Goal: Task Accomplishment & Management: Manage account settings

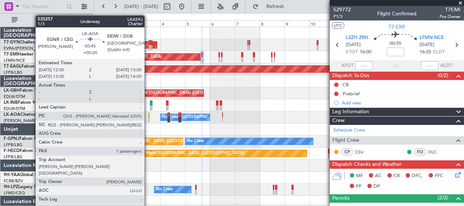
click at [148, 117] on div at bounding box center [148, 119] width 1 height 5
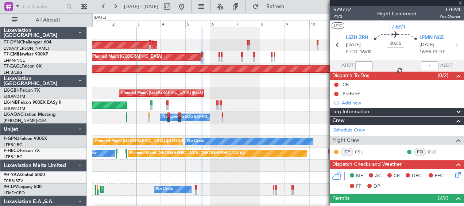
type input "+00:20"
type input "1"
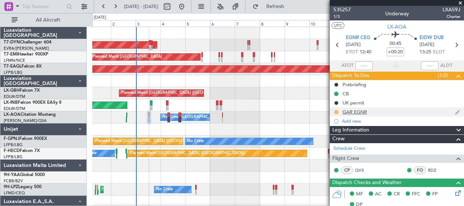
click at [336, 112] on button at bounding box center [336, 112] width 4 height 4
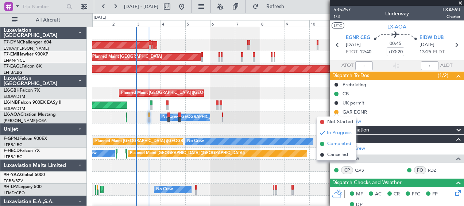
click at [330, 145] on span "Completed" at bounding box center [339, 143] width 24 height 7
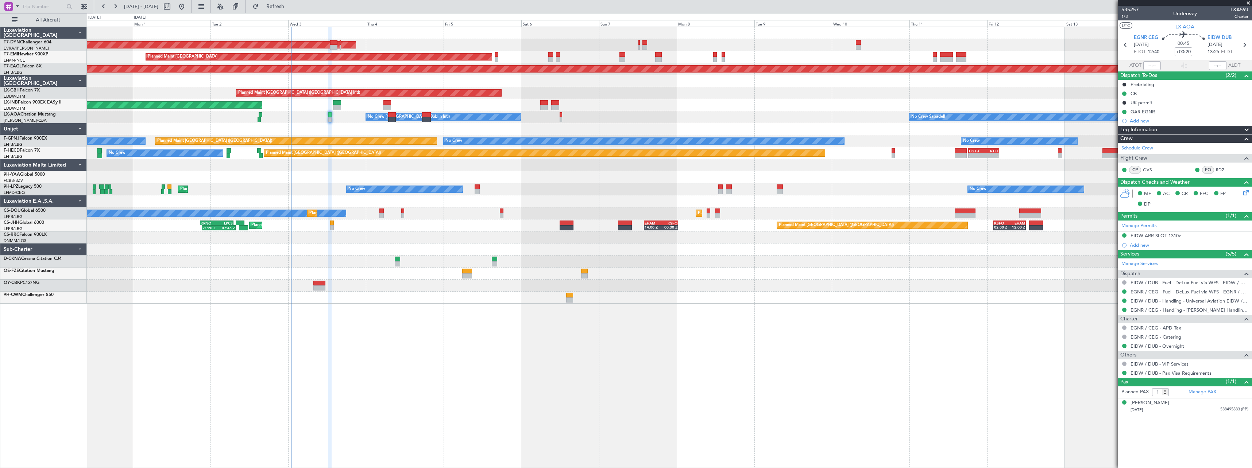
click at [356, 132] on div at bounding box center [669, 129] width 1165 height 12
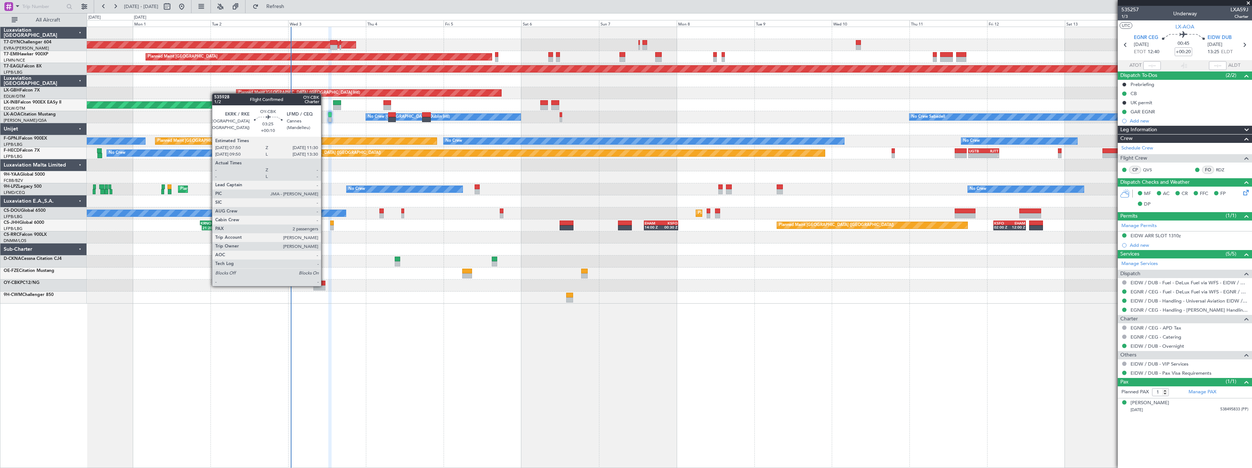
click at [324, 205] on div at bounding box center [319, 288] width 12 height 5
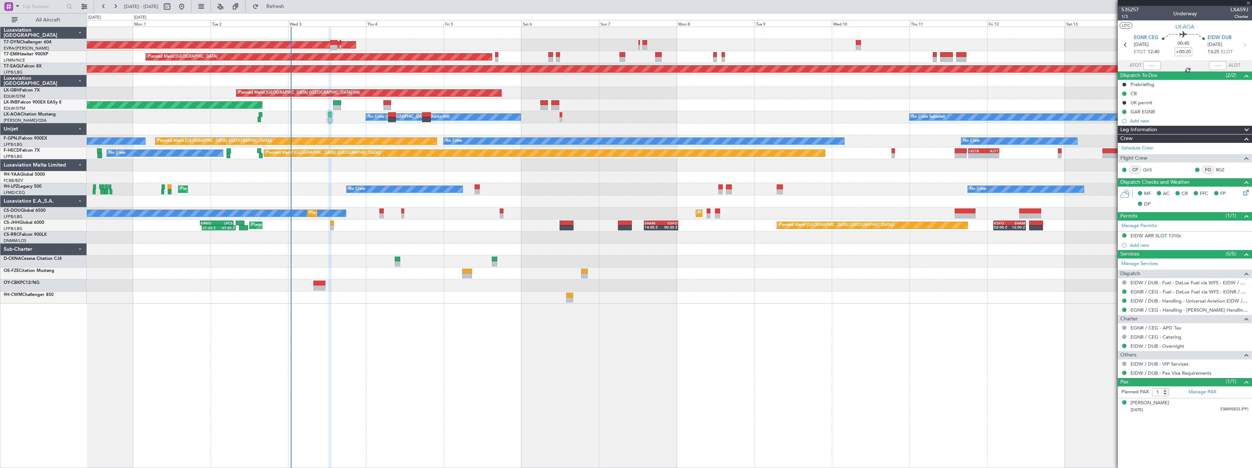
type input "+00:10"
type input "2"
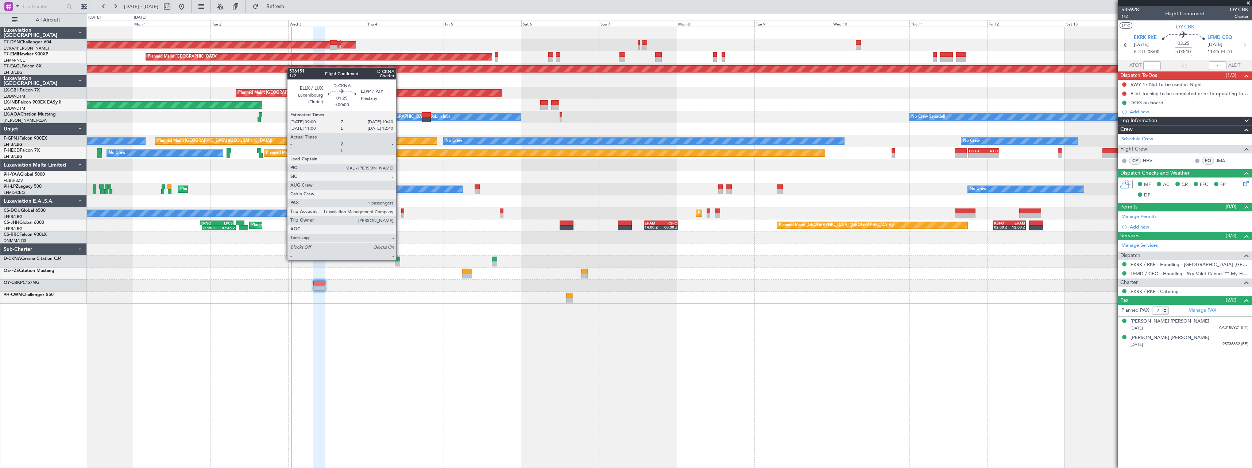
click at [399, 205] on div at bounding box center [397, 259] width 5 height 5
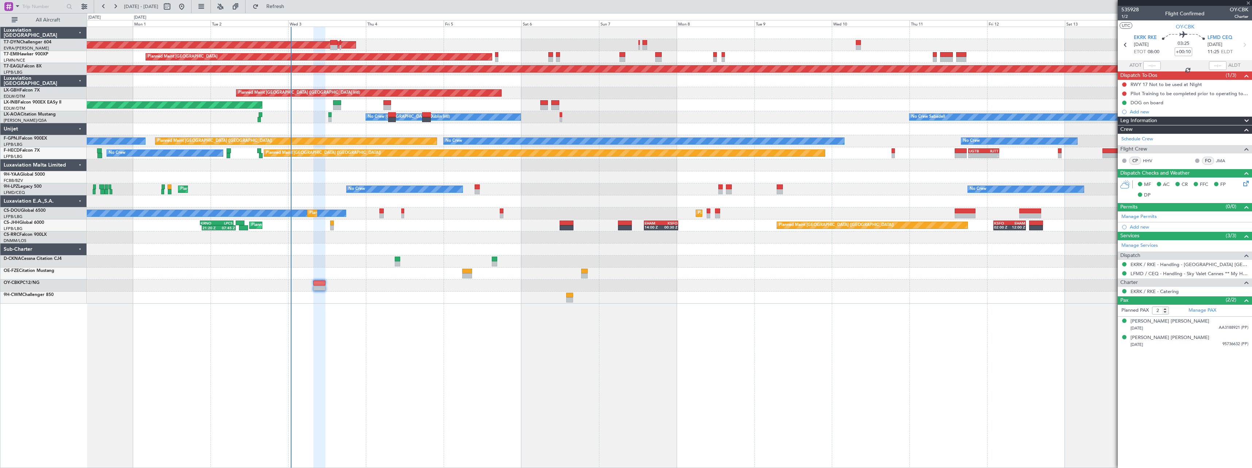
type input "1"
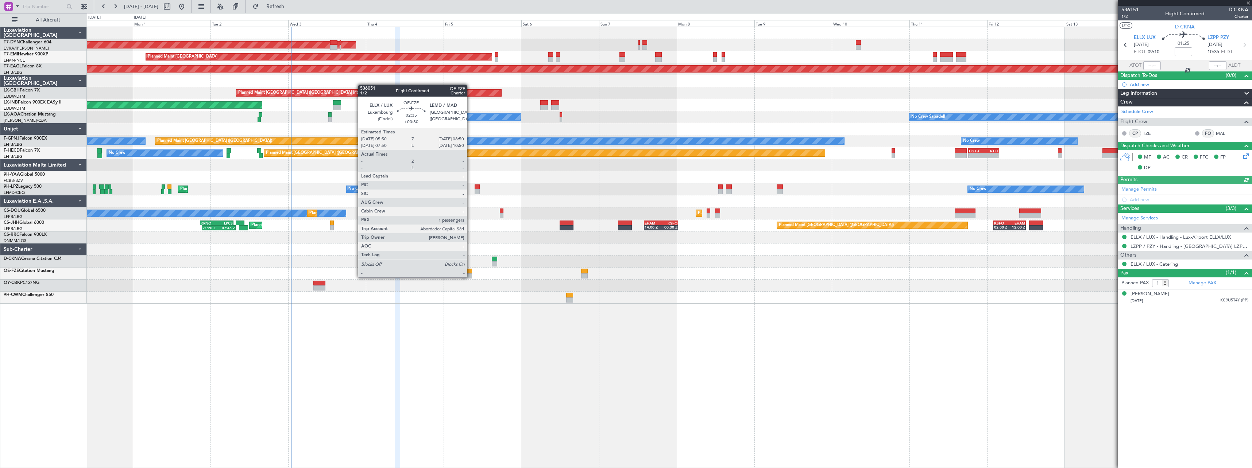
click at [464, 205] on div at bounding box center [467, 276] width 10 height 5
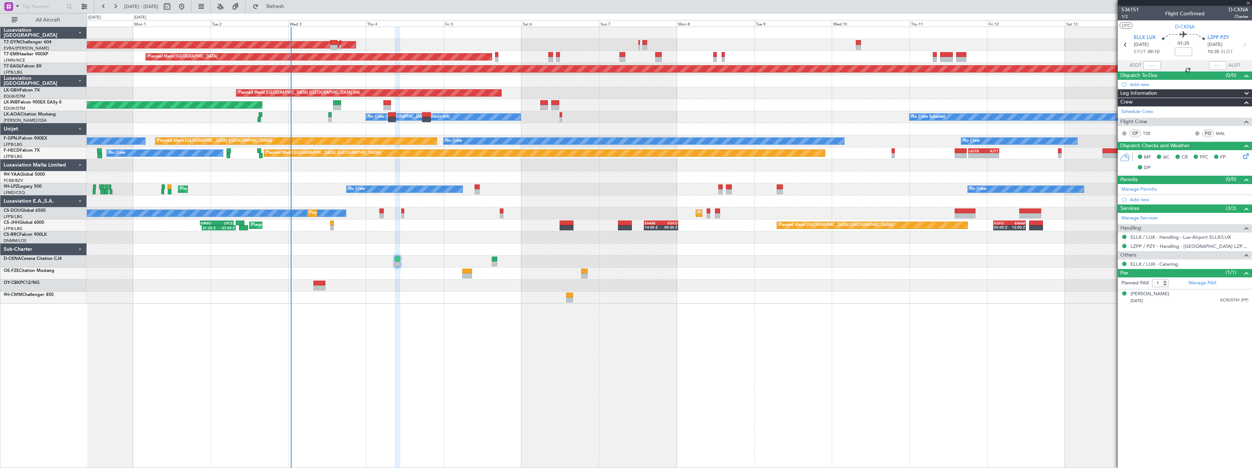
type input "+00:30"
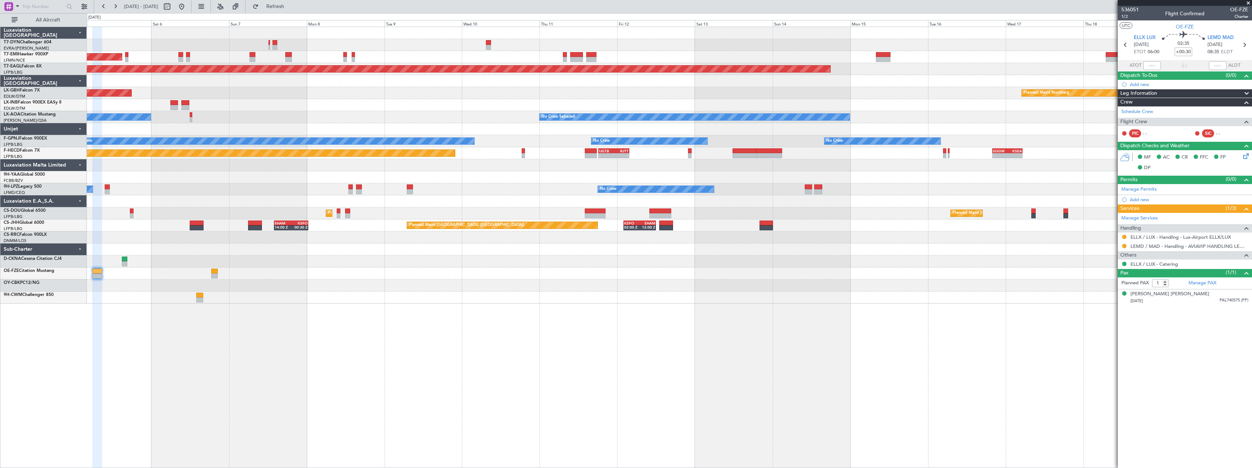
click at [360, 205] on div "AOG Maint Riga (Riga Intl) Planned Maint [GEOGRAPHIC_DATA] Grounded [US_STATE] …" at bounding box center [669, 165] width 1165 height 277
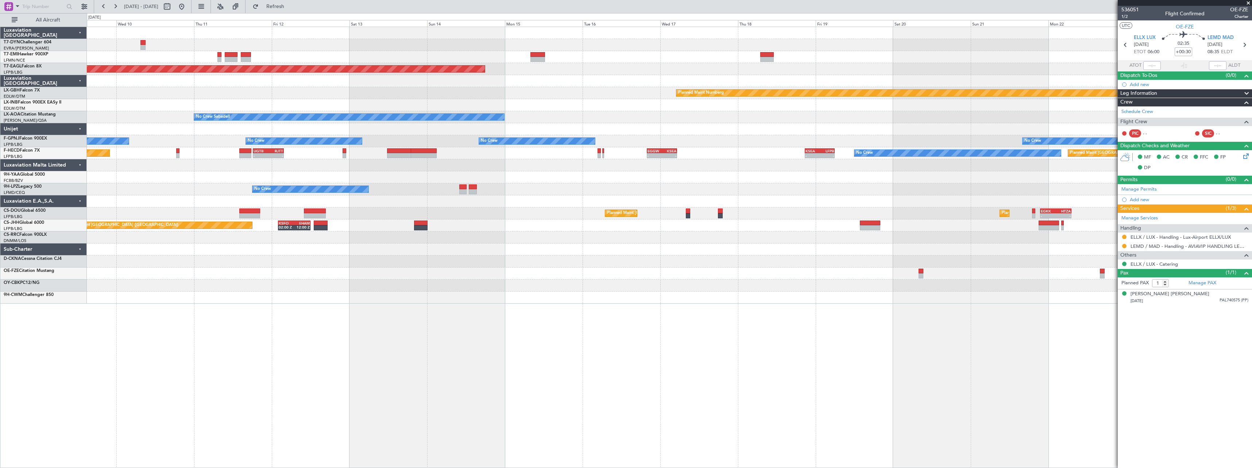
click at [394, 205] on div at bounding box center [669, 286] width 1165 height 12
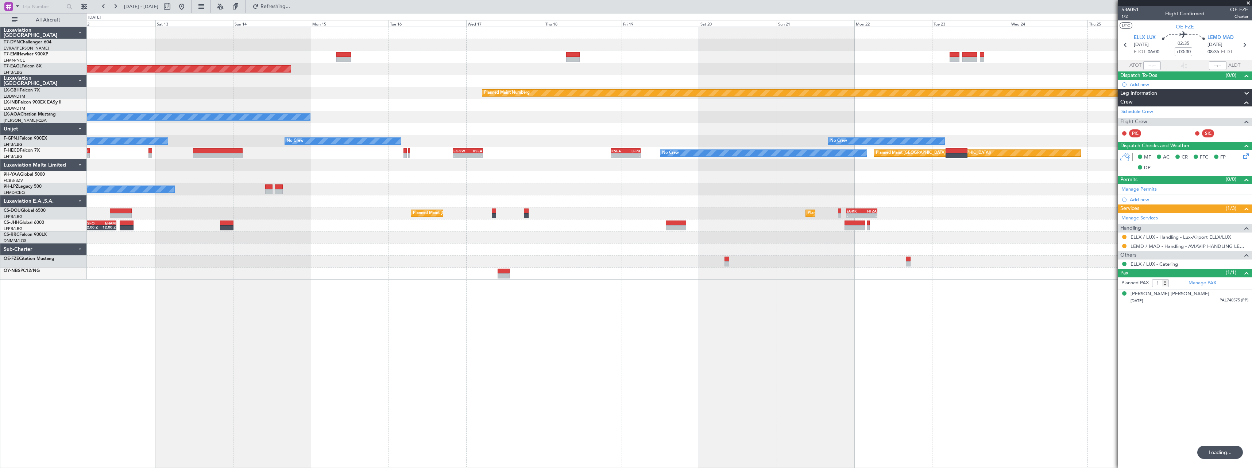
click at [464, 205] on div "Grounded [US_STATE] ([GEOGRAPHIC_DATA]) Planned Maint Nurnberg No Crew Sabadell…" at bounding box center [669, 248] width 1165 height 442
click at [464, 77] on div "Grounded [US_STATE] ([GEOGRAPHIC_DATA]) Planned Maint Nurnberg No Crew Sabadell…" at bounding box center [669, 153] width 1165 height 253
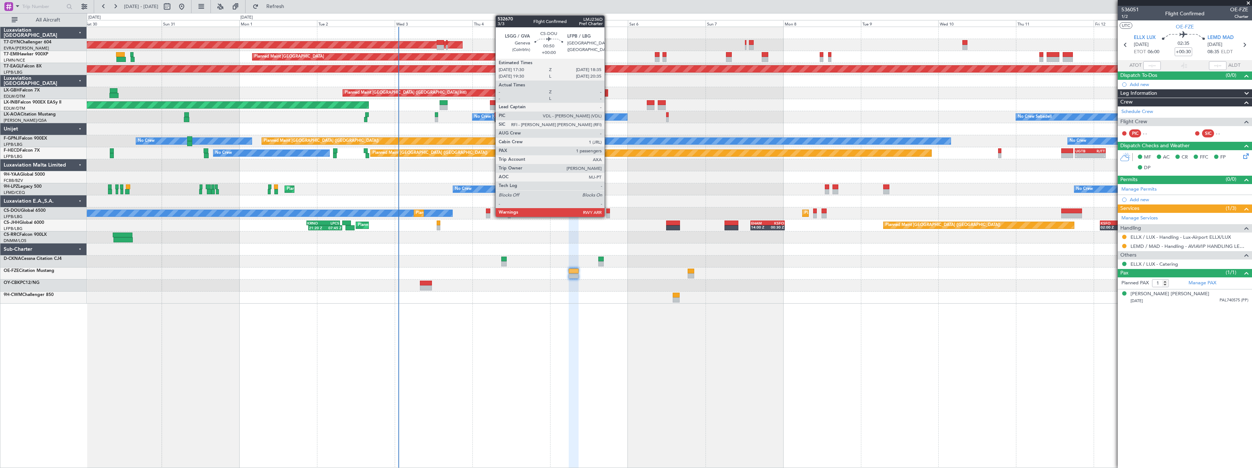
click at [464, 205] on div at bounding box center [608, 215] width 4 height 5
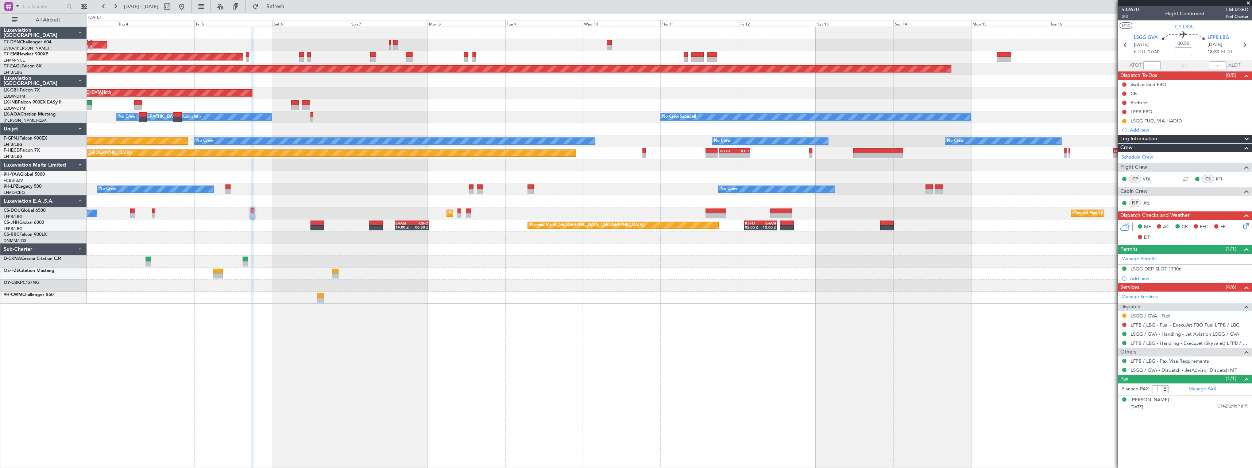
click at [464, 205] on div "AOG Maint Riga (Riga Intl) Planned Maint [GEOGRAPHIC_DATA] Grounded [US_STATE] …" at bounding box center [669, 165] width 1165 height 277
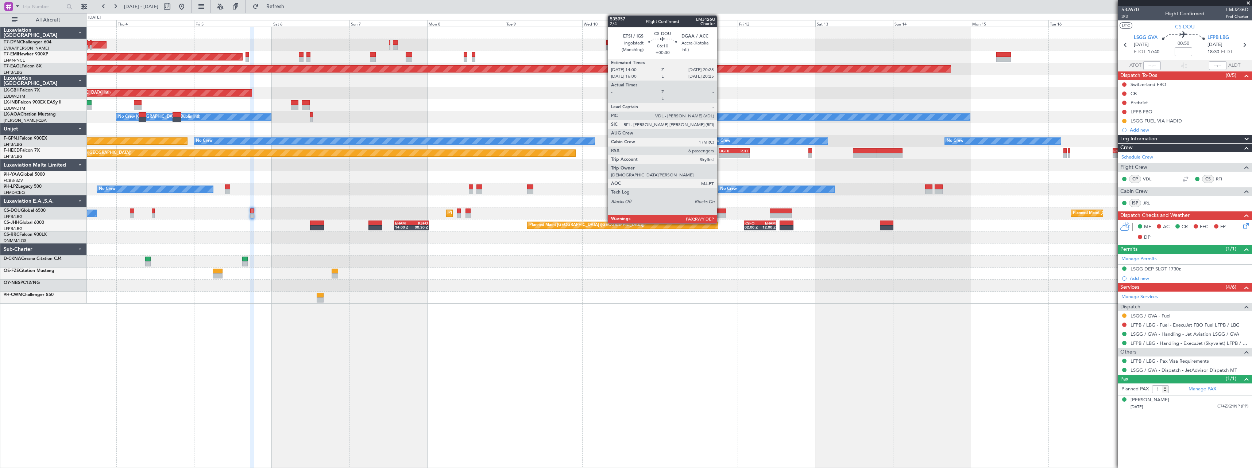
click at [464, 205] on div at bounding box center [715, 211] width 21 height 5
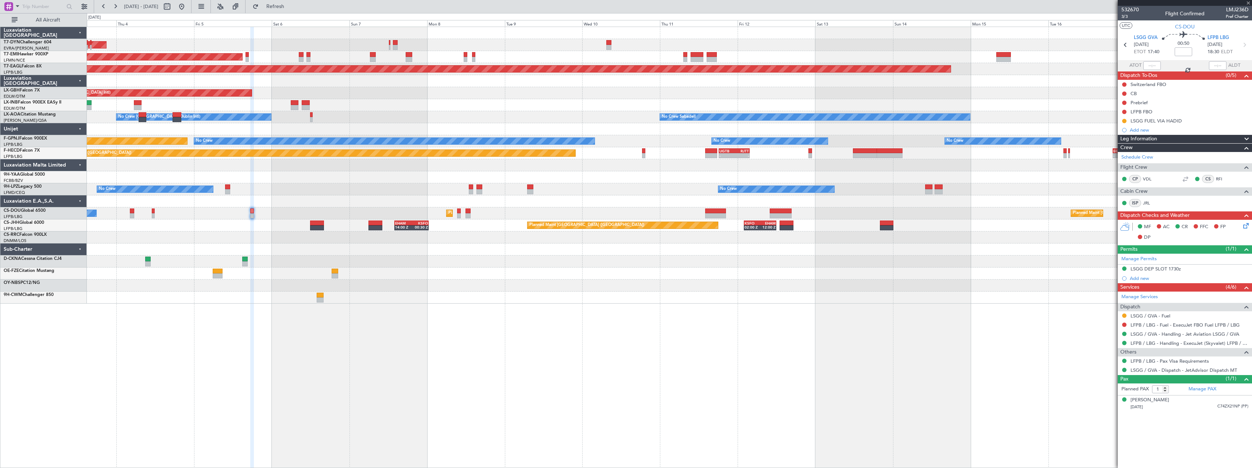
type input "+00:30"
type input "6"
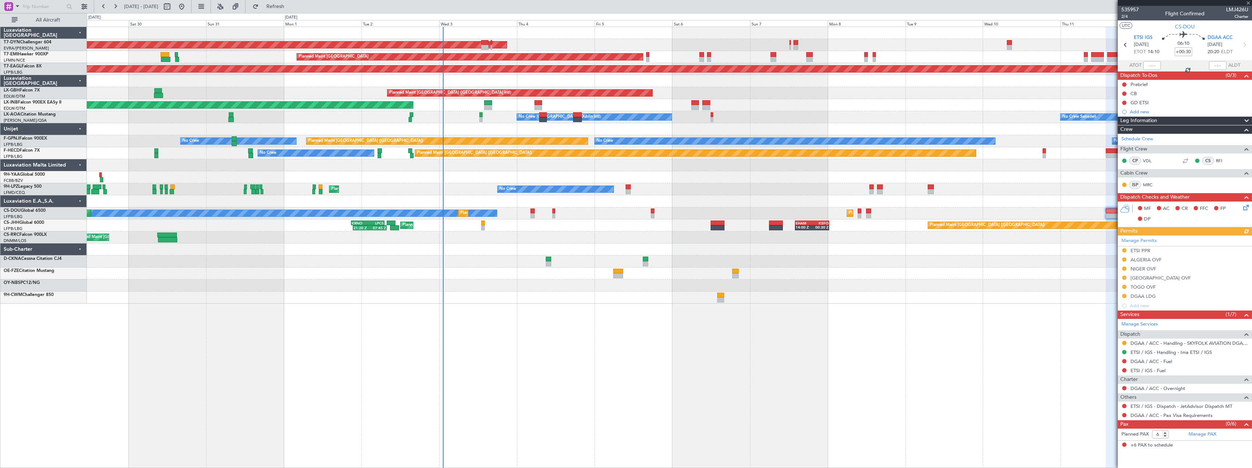
click at [464, 205] on div "AOG Maint Riga (Riga Intl) Planned Maint [GEOGRAPHIC_DATA] Grounded [US_STATE] …" at bounding box center [669, 165] width 1165 height 277
